Goal: Transaction & Acquisition: Purchase product/service

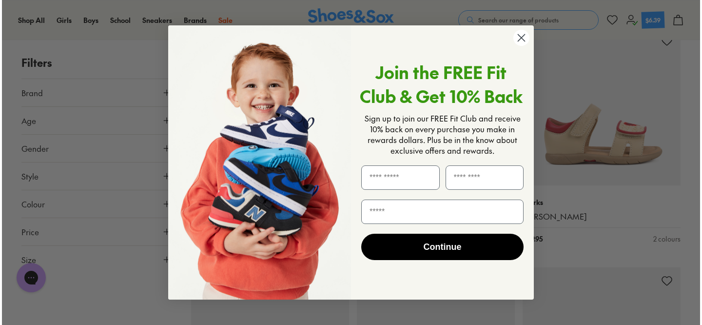
scroll to position [426, 0]
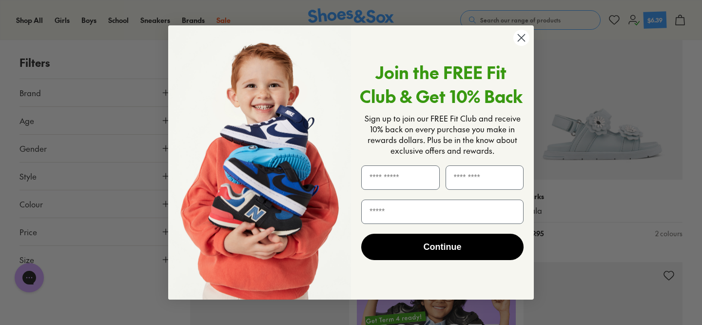
click at [524, 37] on circle "Close dialog" at bounding box center [521, 38] width 16 height 16
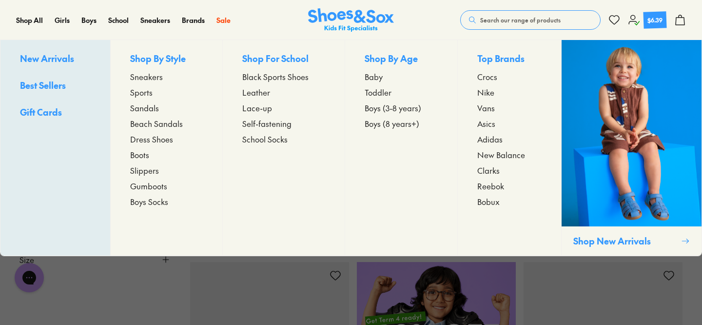
type input "***"
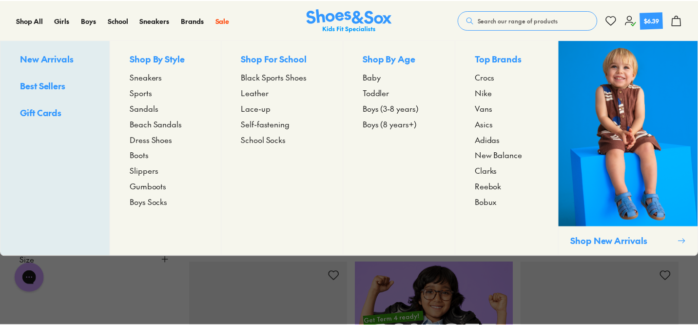
scroll to position [425, 0]
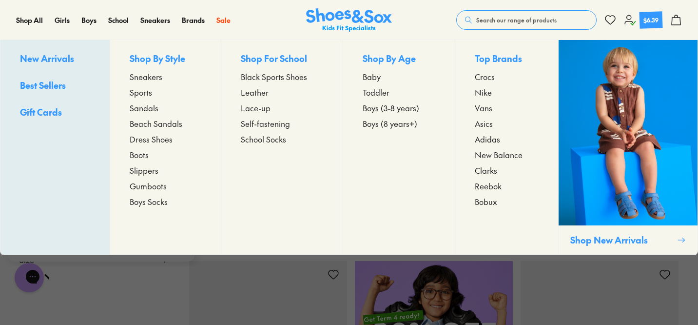
click at [147, 122] on span "Beach Sandals" at bounding box center [156, 123] width 53 height 12
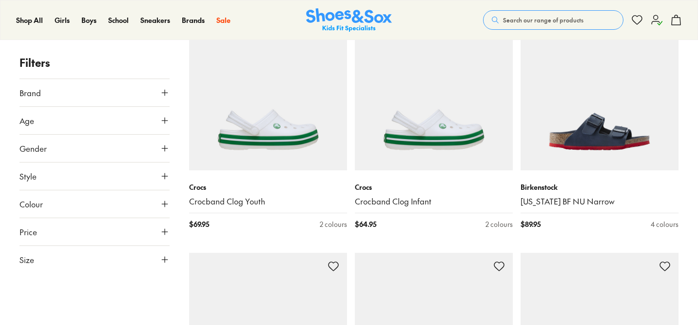
type input "***"
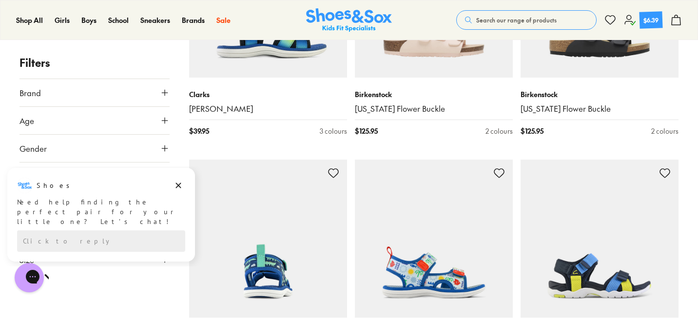
scroll to position [1520, 0]
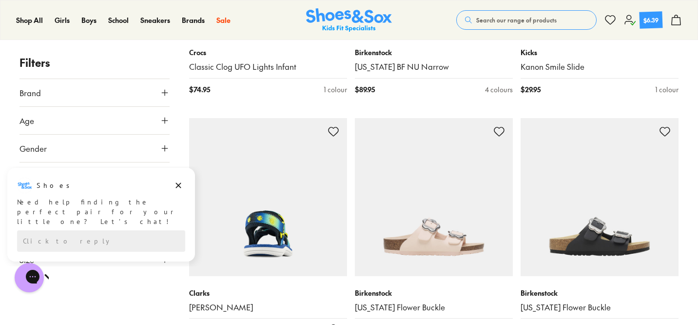
click at [264, 232] on img at bounding box center [268, 197] width 158 height 158
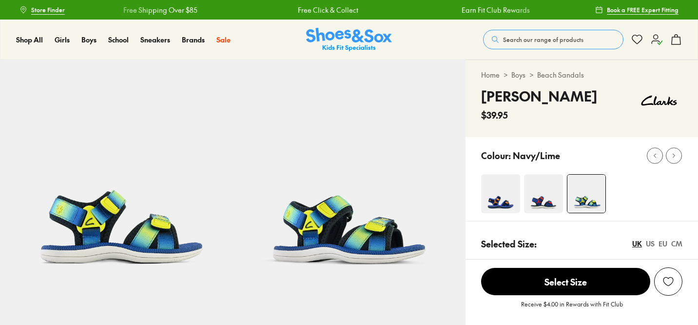
select select "*"
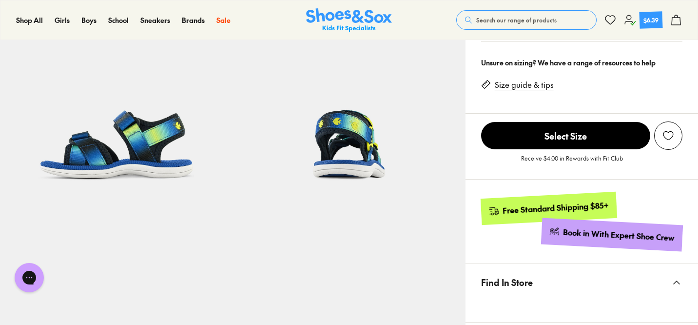
scroll to position [98, 0]
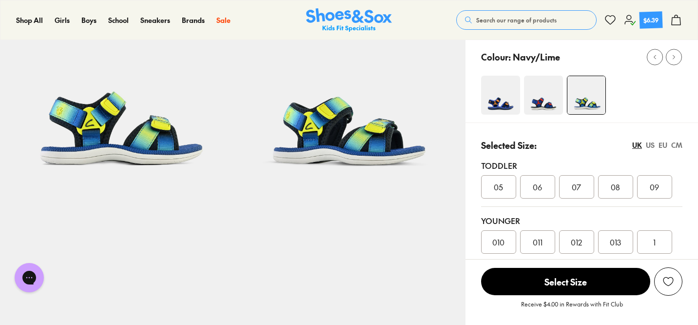
click at [533, 106] on img at bounding box center [543, 95] width 39 height 39
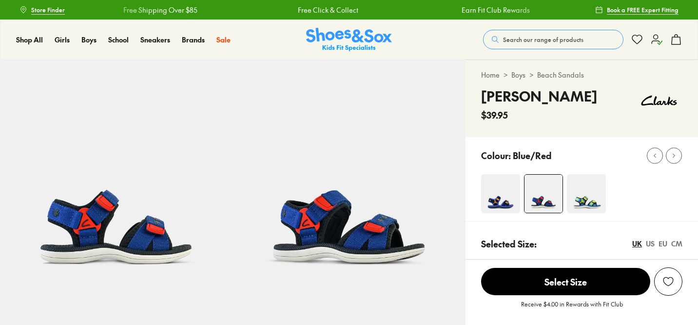
select select "*"
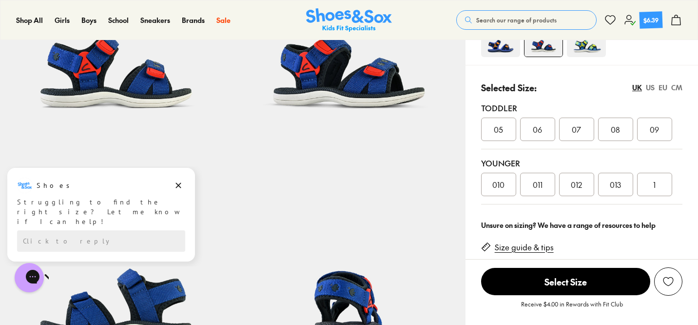
scroll to position [164, 0]
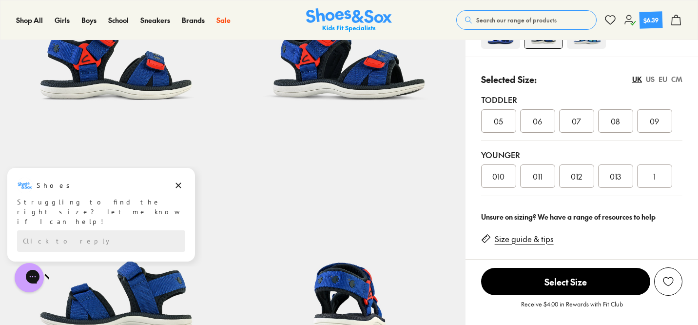
click at [652, 78] on div "US" at bounding box center [650, 79] width 9 height 10
click at [635, 78] on div "UK" at bounding box center [637, 79] width 10 height 10
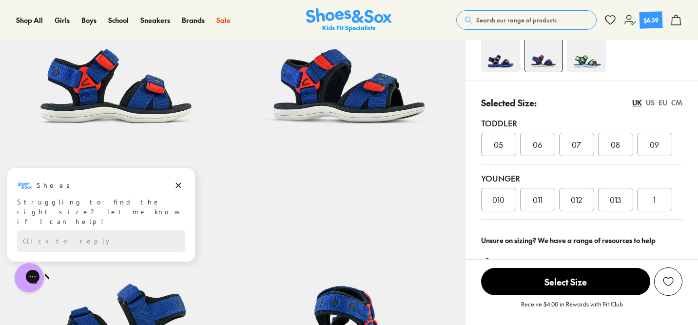
scroll to position [136, 0]
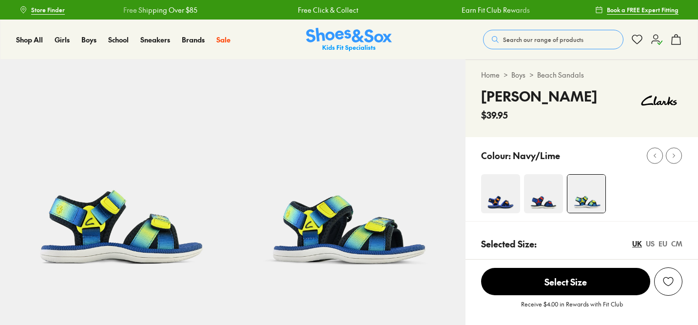
select select "*"
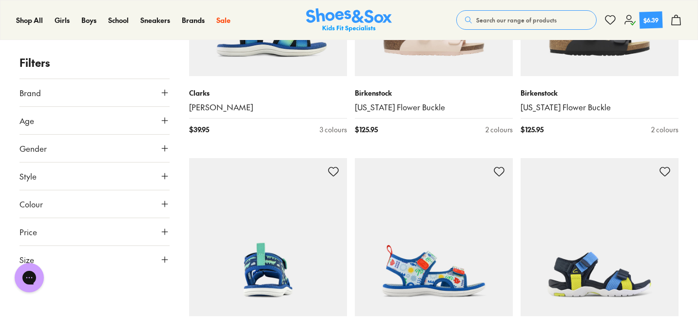
scroll to position [1756, 0]
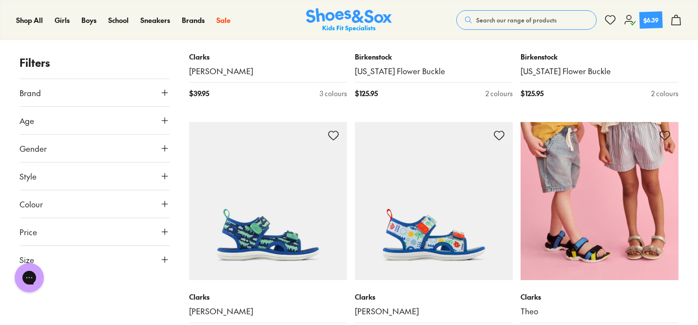
click at [596, 248] on img at bounding box center [599, 201] width 158 height 158
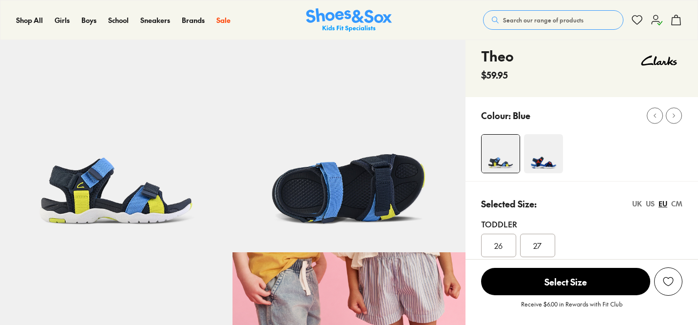
select select "*"
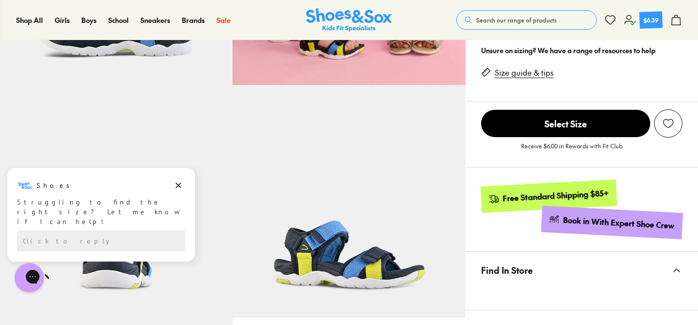
scroll to position [418, 0]
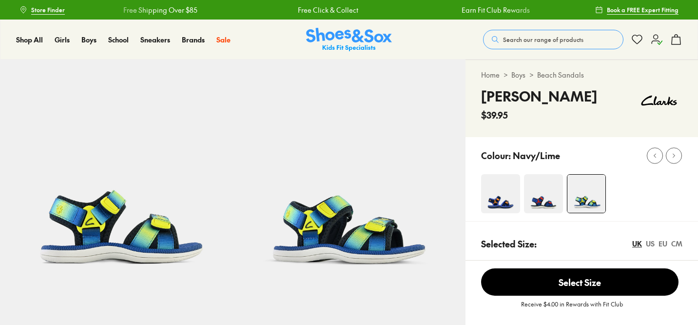
select select "*"
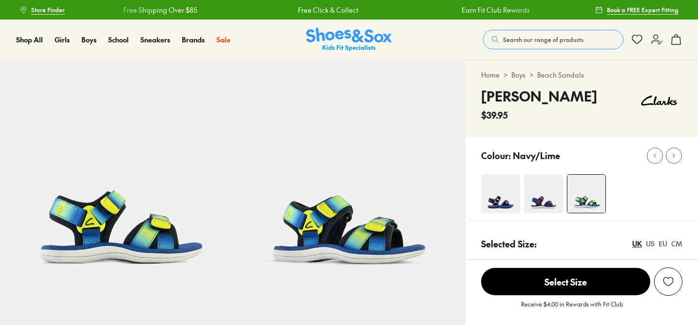
click at [544, 37] on span "Search our range of products" at bounding box center [543, 39] width 80 height 9
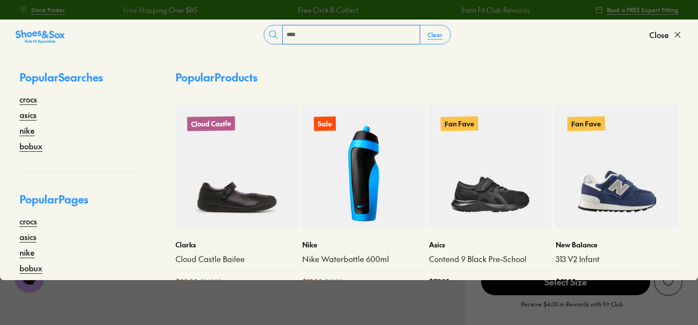
type input "****"
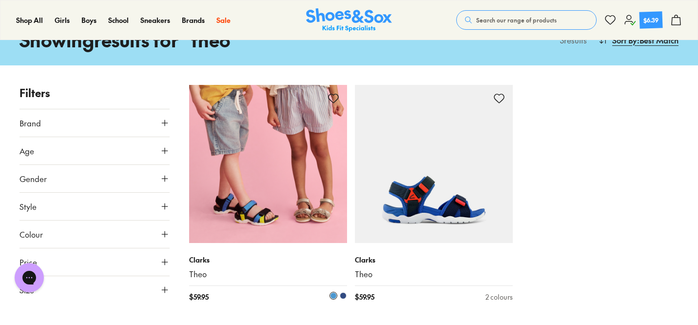
click at [239, 208] on img at bounding box center [268, 164] width 158 height 158
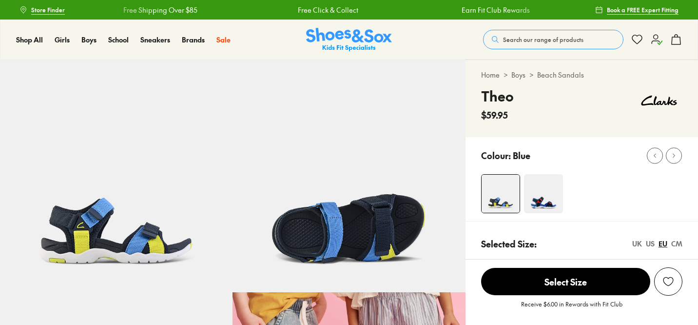
select select "*"
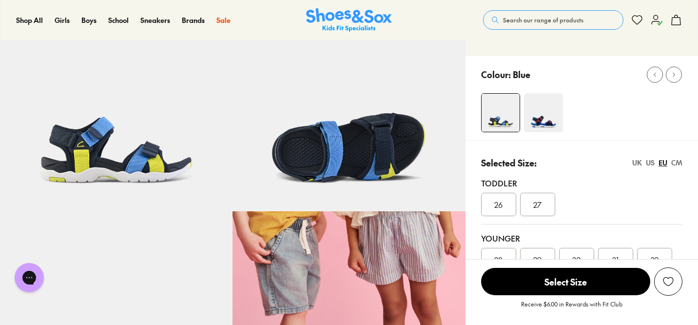
scroll to position [93, 0]
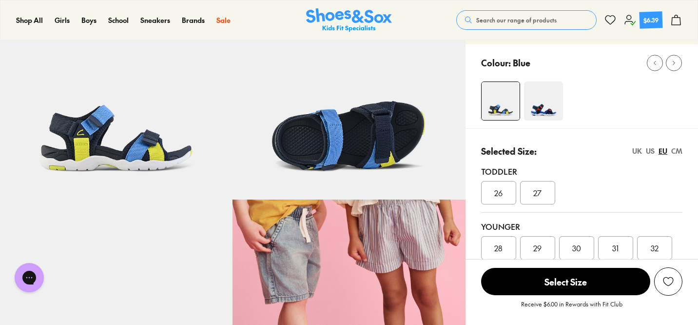
click at [636, 151] on div "UK" at bounding box center [637, 151] width 10 height 10
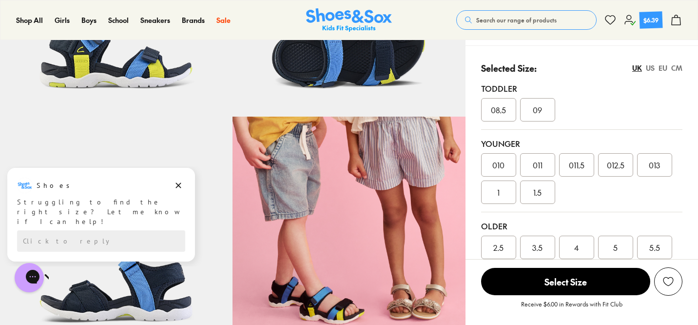
scroll to position [234, 0]
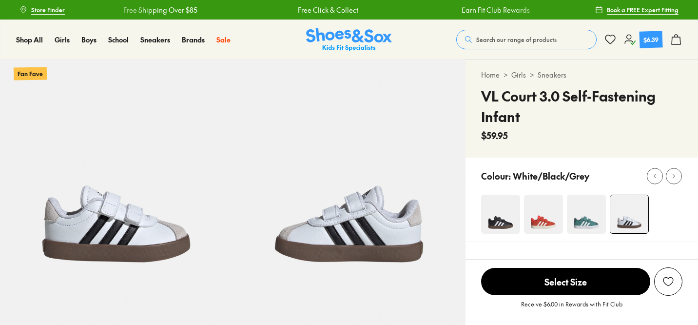
select select "*"
